Goal: Find contact information: Find contact information

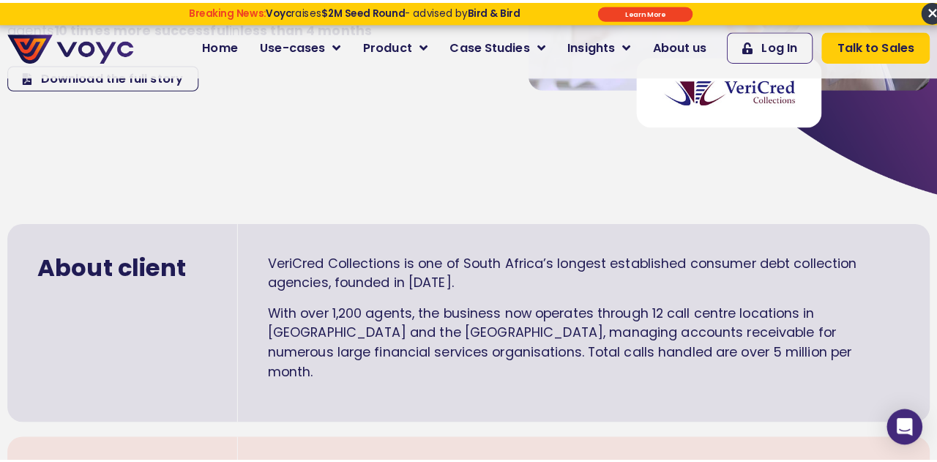
scroll to position [185, 0]
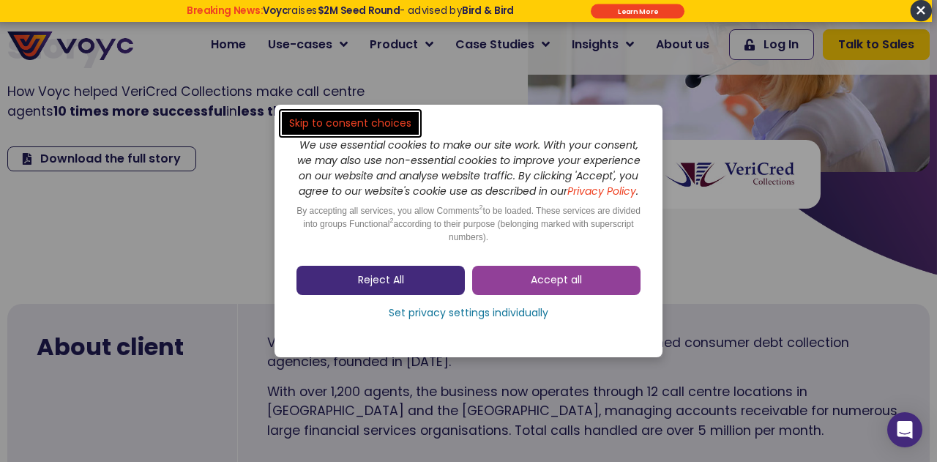
click at [407, 286] on link "Reject All" at bounding box center [381, 280] width 168 height 29
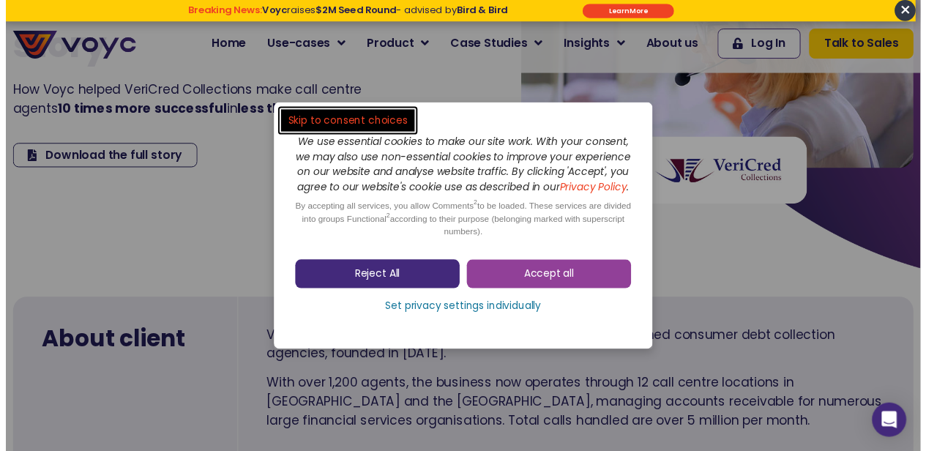
scroll to position [183, 0]
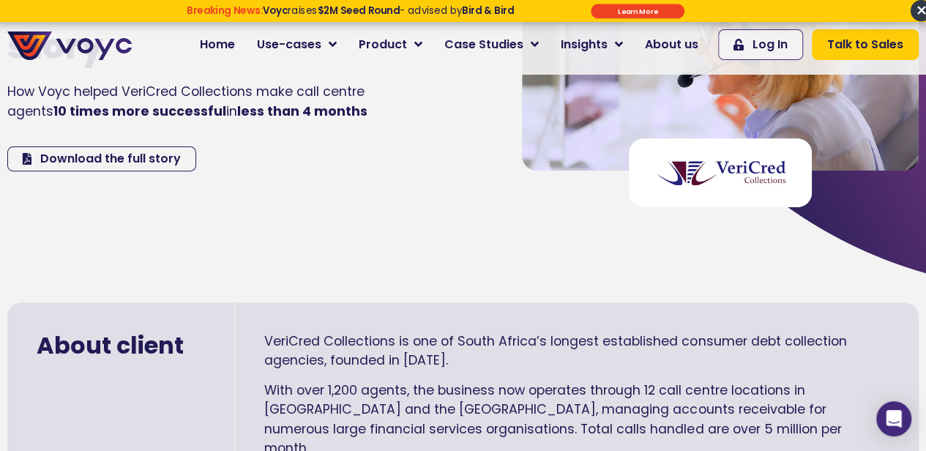
click at [914, 18] on span "×" at bounding box center [920, 10] width 21 height 21
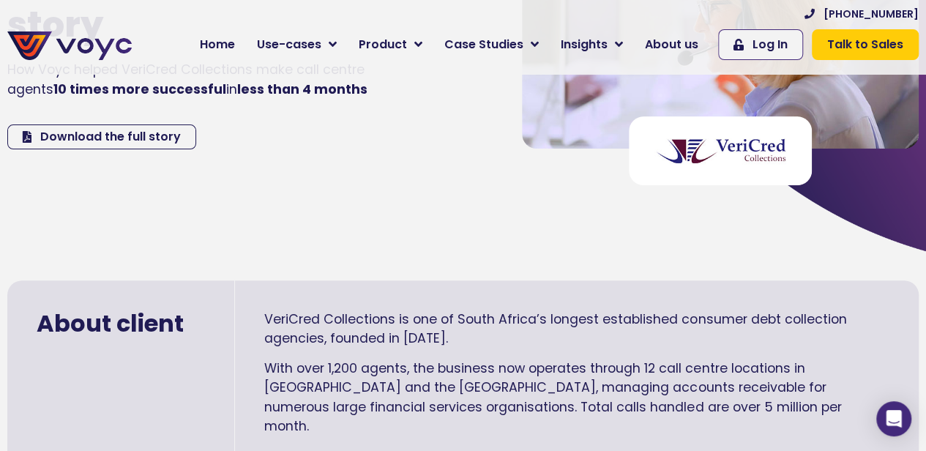
click at [687, 53] on link "About us" at bounding box center [671, 44] width 75 height 29
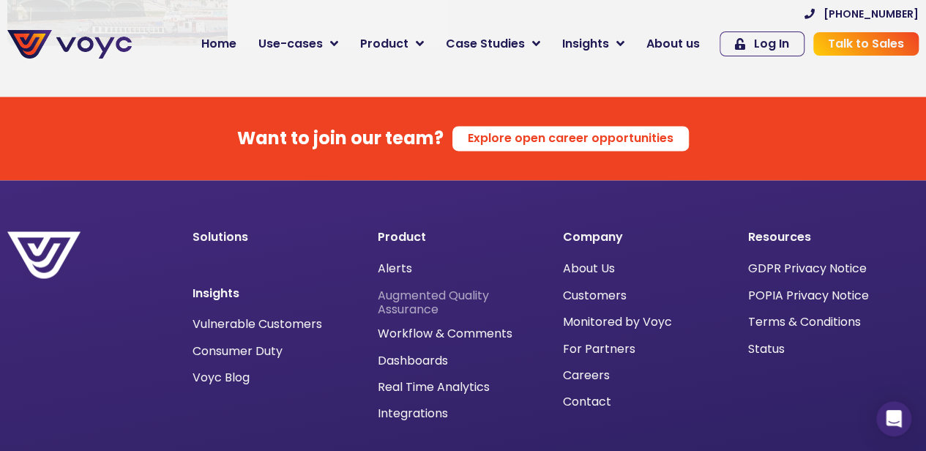
scroll to position [9478, 0]
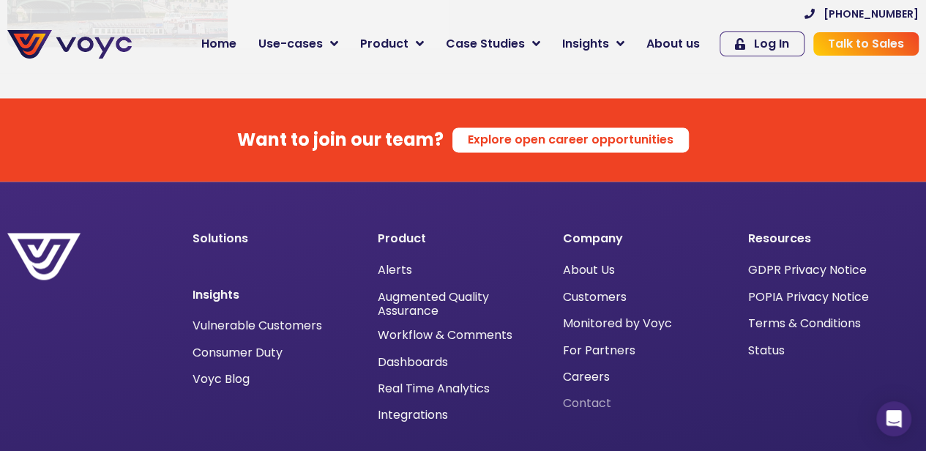
click at [584, 403] on span "Contact" at bounding box center [587, 403] width 48 height 0
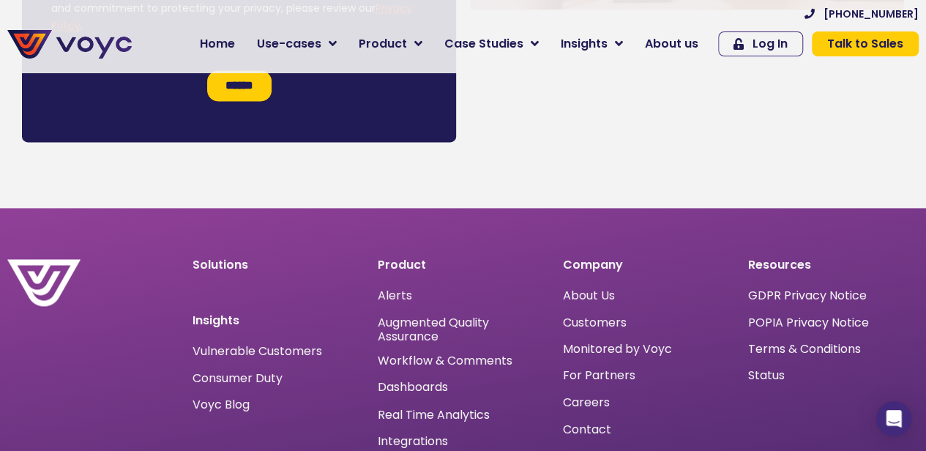
scroll to position [971, 0]
